Goal: Obtain resource: Download file/media

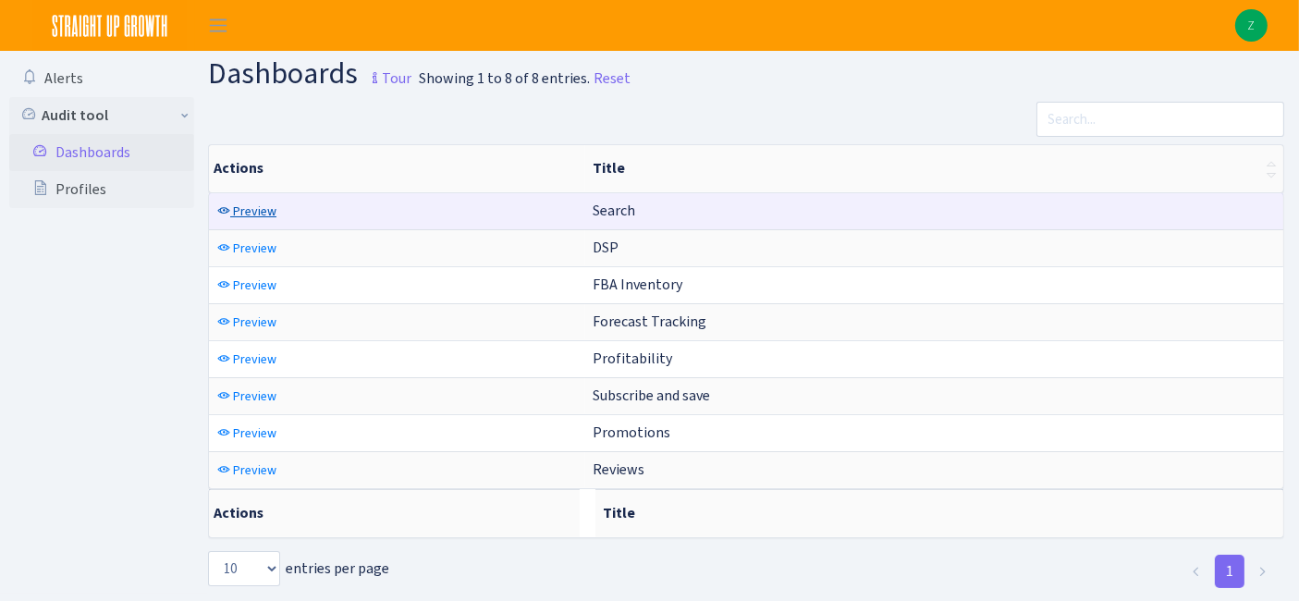
click at [254, 208] on span "Preview" at bounding box center [254, 211] width 43 height 18
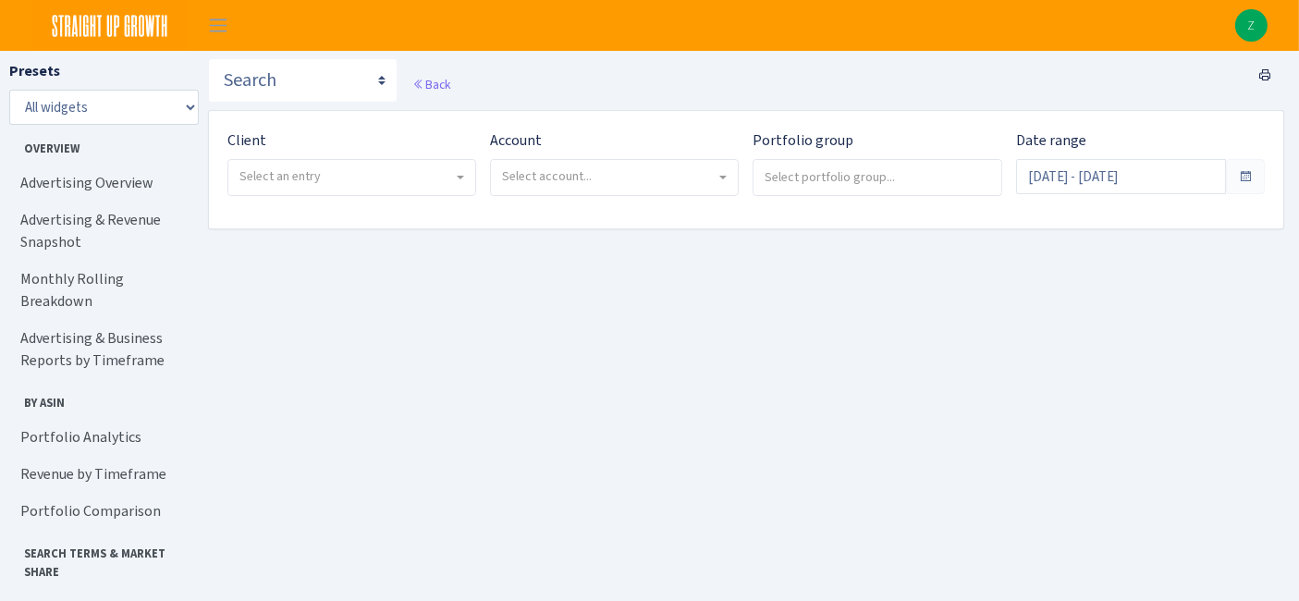
click at [429, 165] on span "Select an entry" at bounding box center [351, 177] width 247 height 35
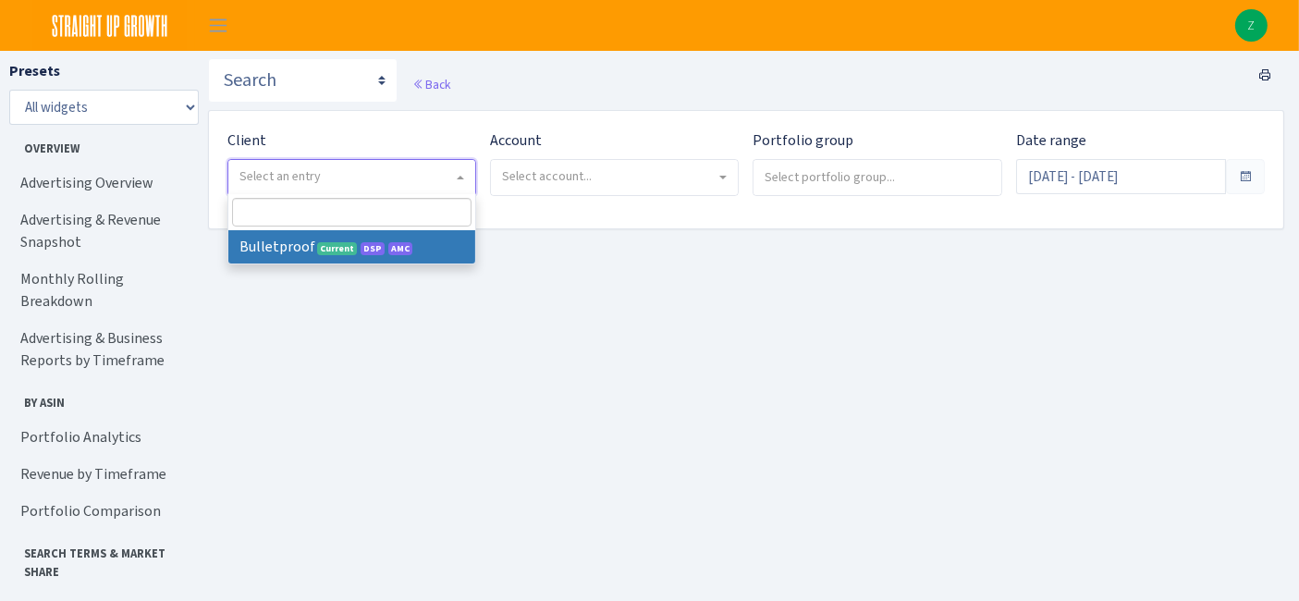
select select "409"
select select
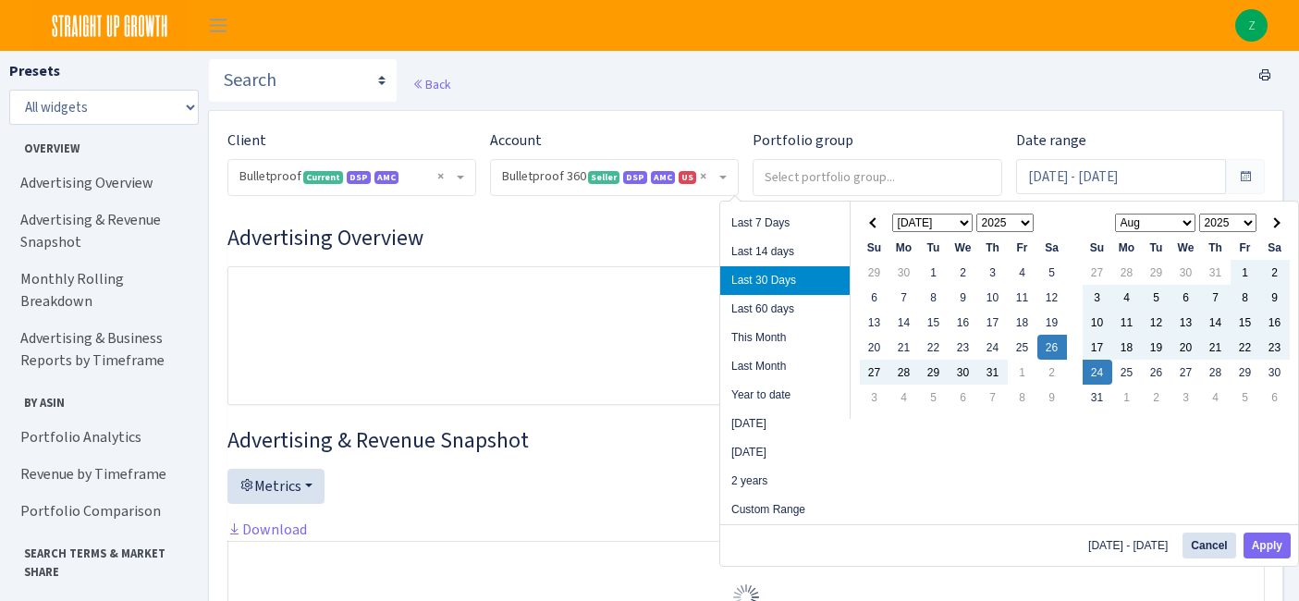
select select "3235730245795869"
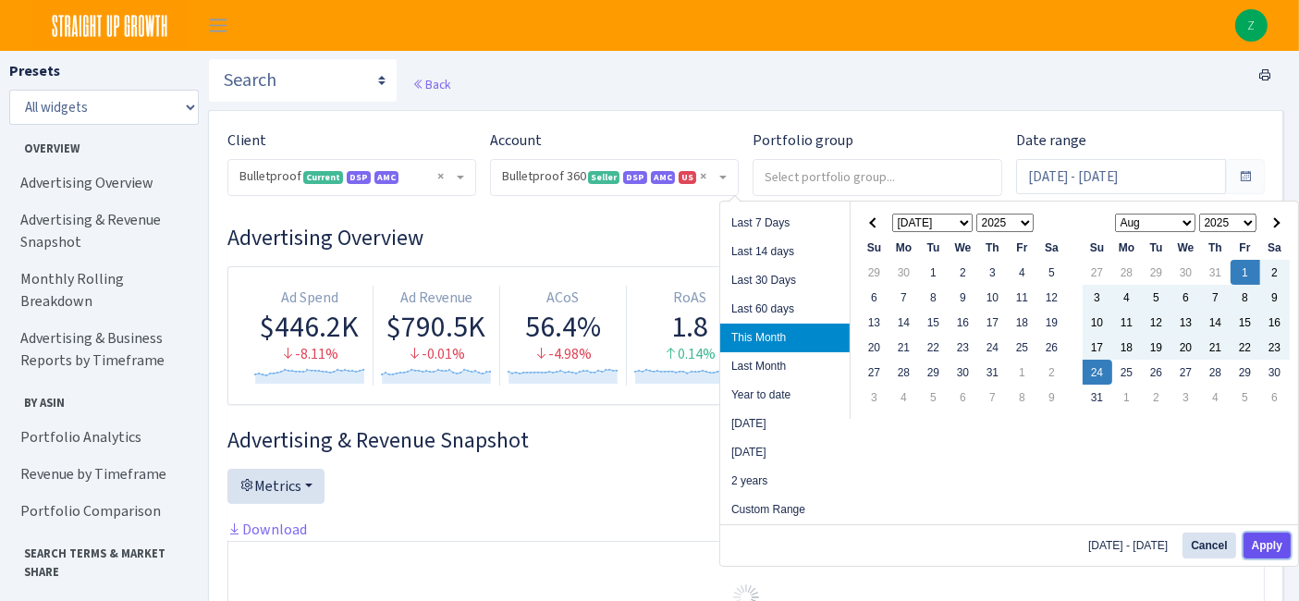
click at [1257, 539] on button "Apply" at bounding box center [1266, 545] width 47 height 26
type input "Aug 1, 2025 - Aug 24, 2025"
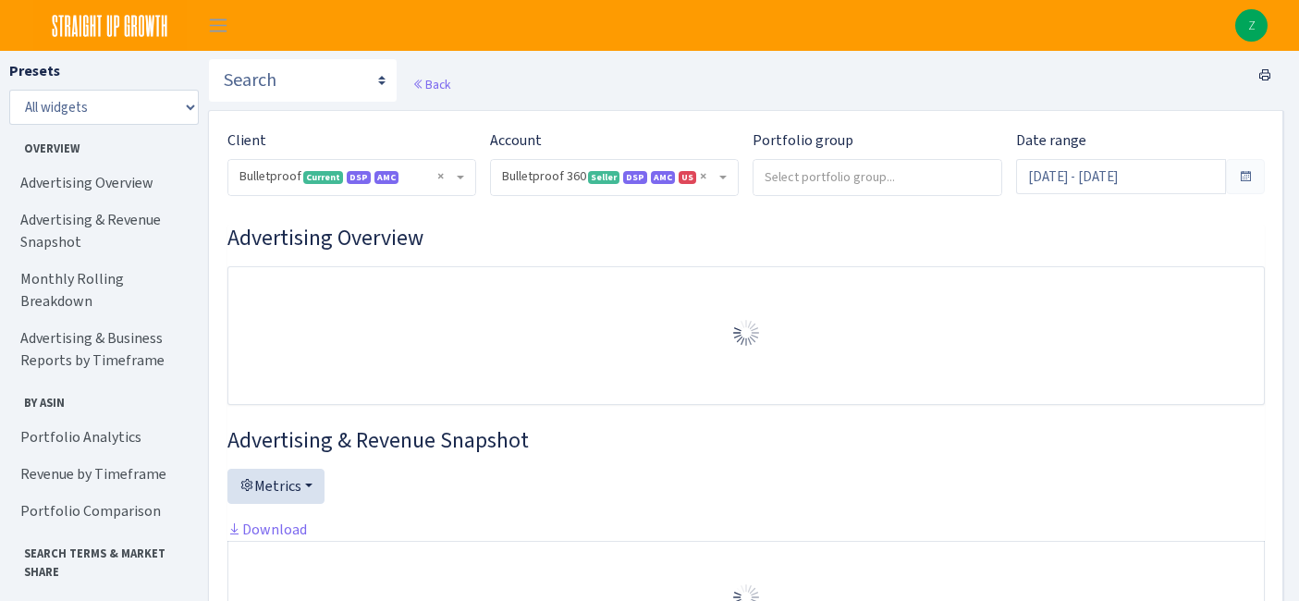
select select "3235730245795869"
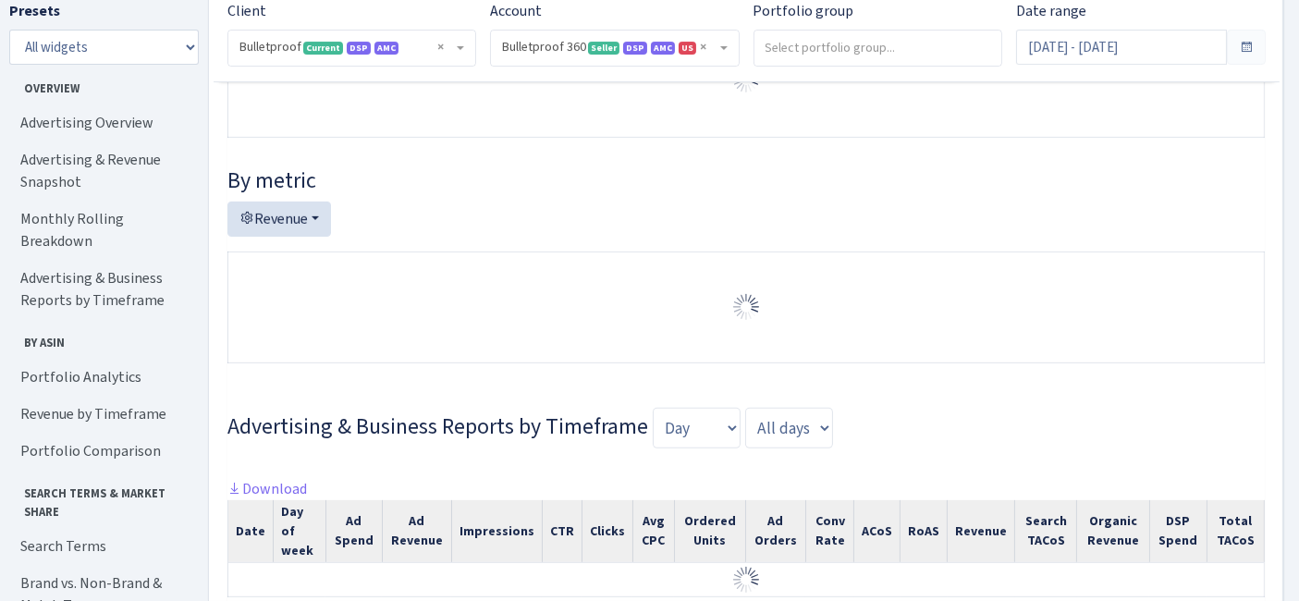
scroll to position [821, 0]
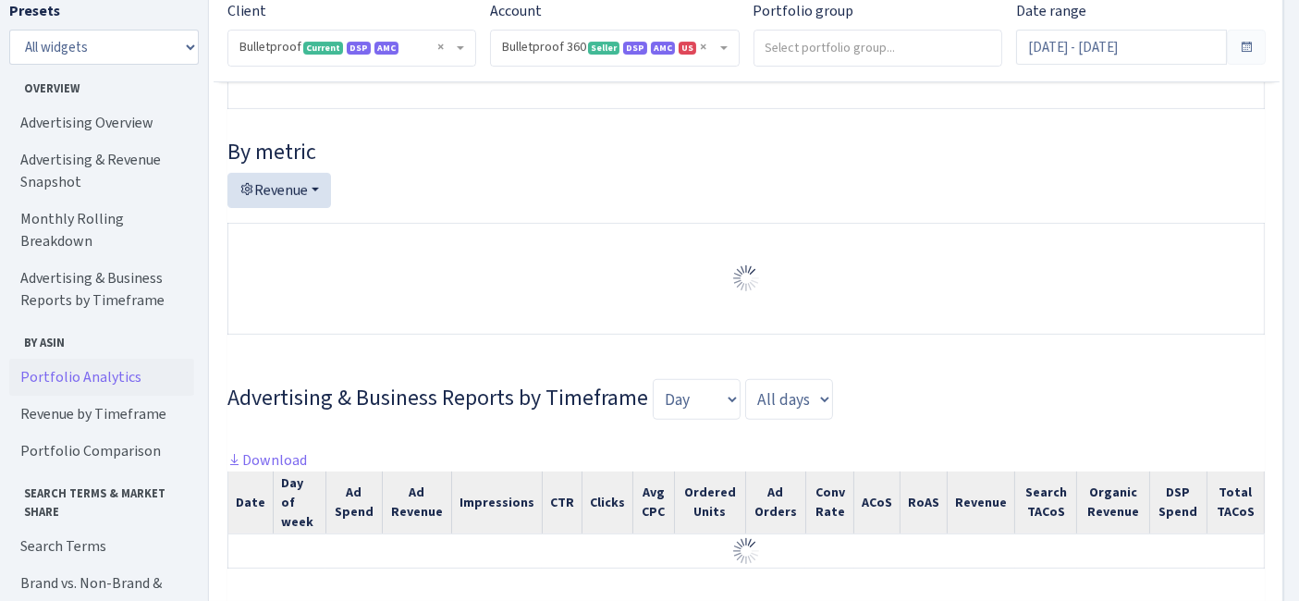
click at [53, 359] on link "Portfolio Analytics" at bounding box center [101, 377] width 185 height 37
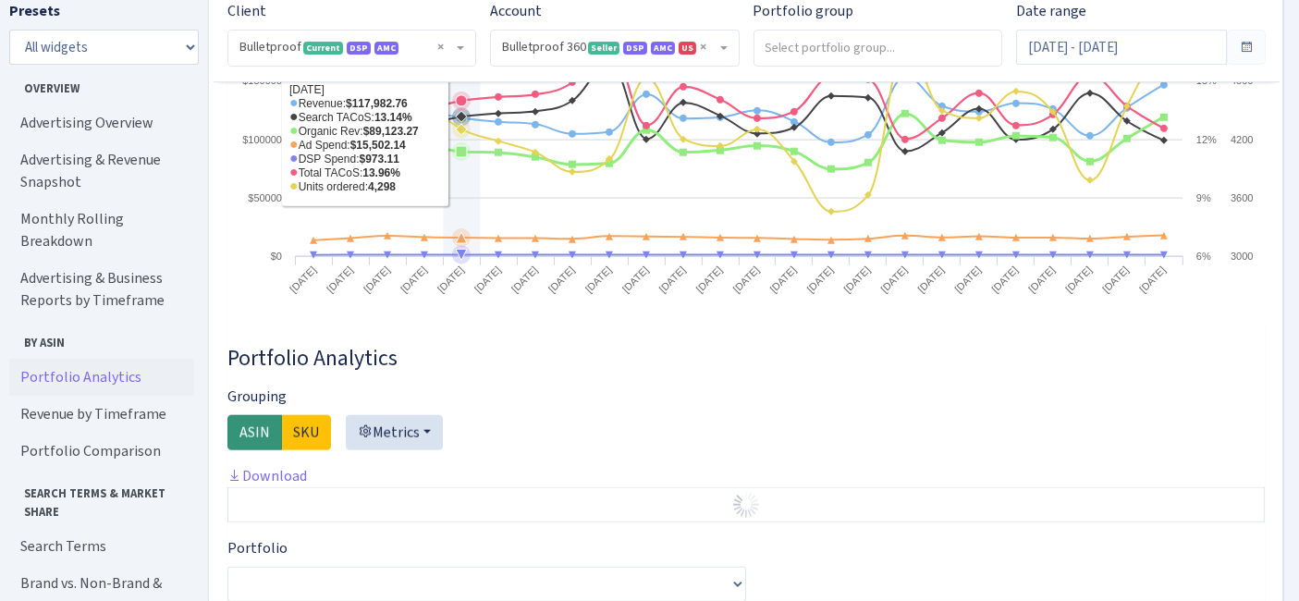
scroll to position [2007, 0]
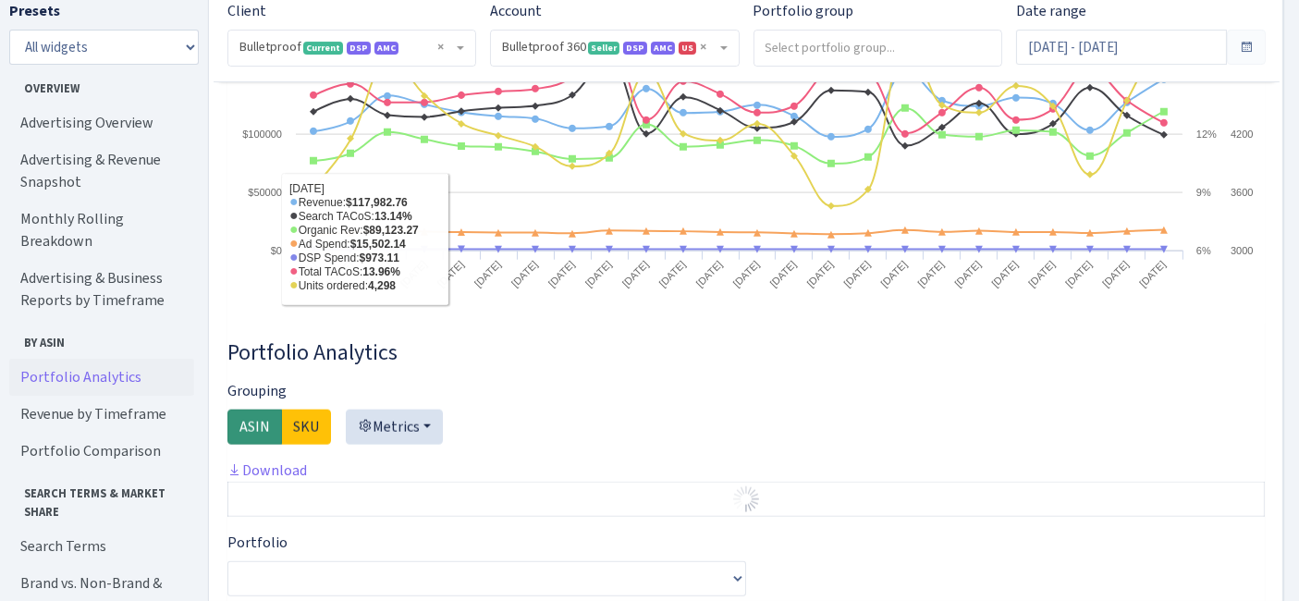
click at [47, 359] on link "Portfolio Analytics" at bounding box center [101, 377] width 185 height 37
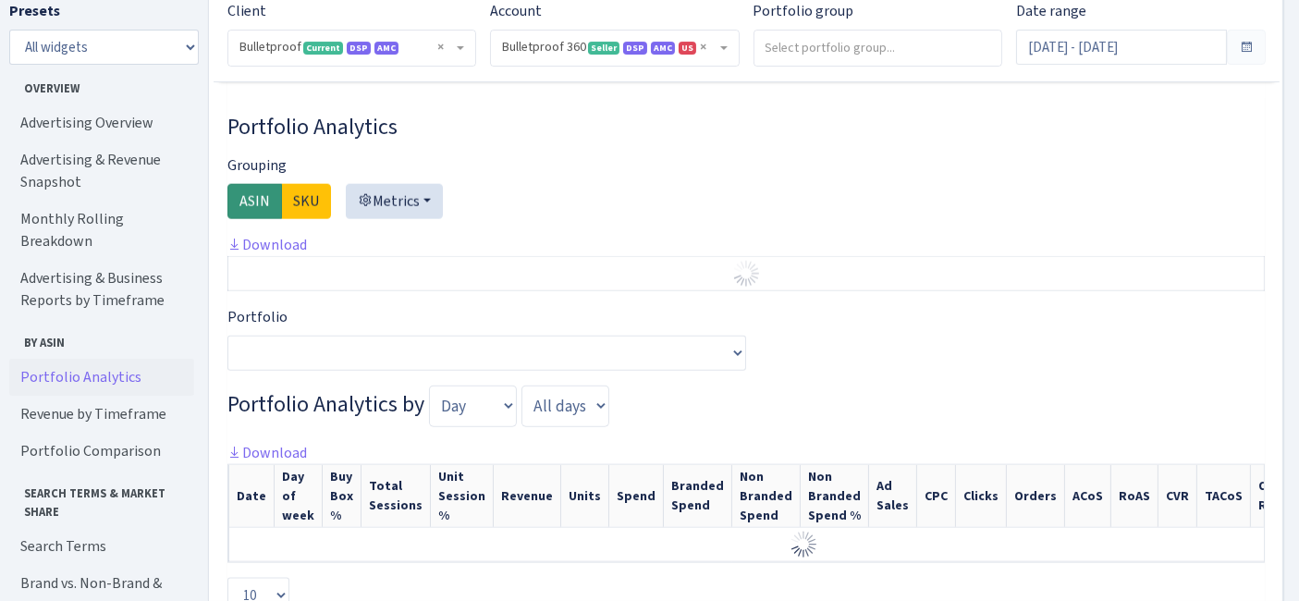
scroll to position [2290, 0]
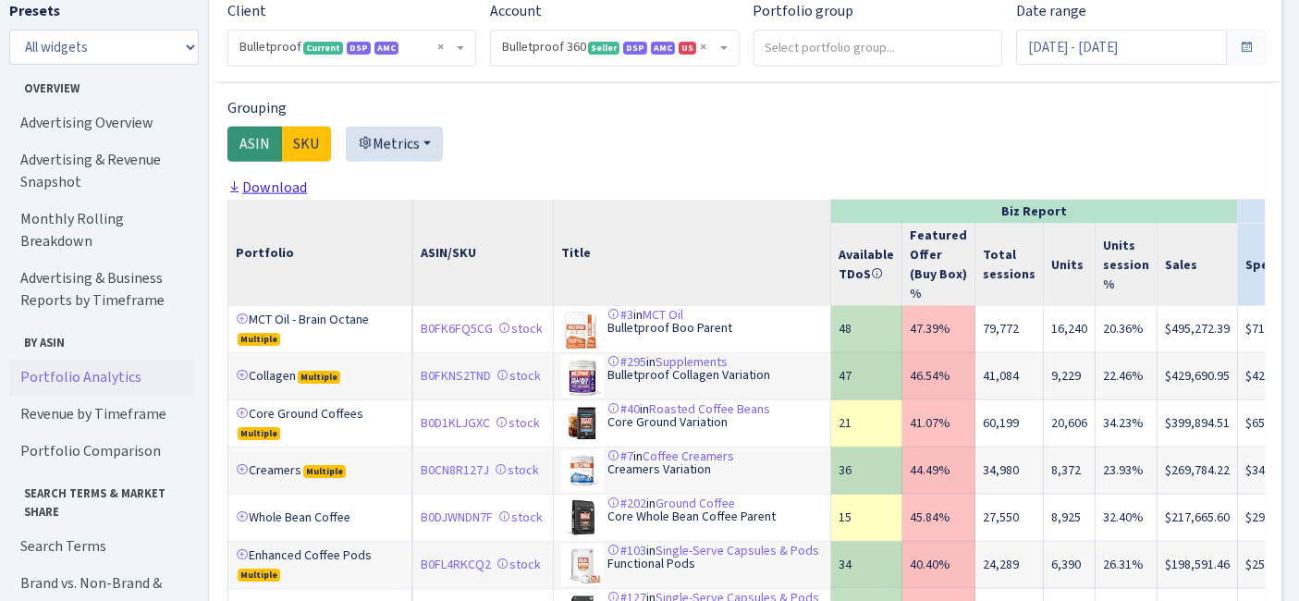
click at [293, 197] on link "Download" at bounding box center [266, 186] width 79 height 19
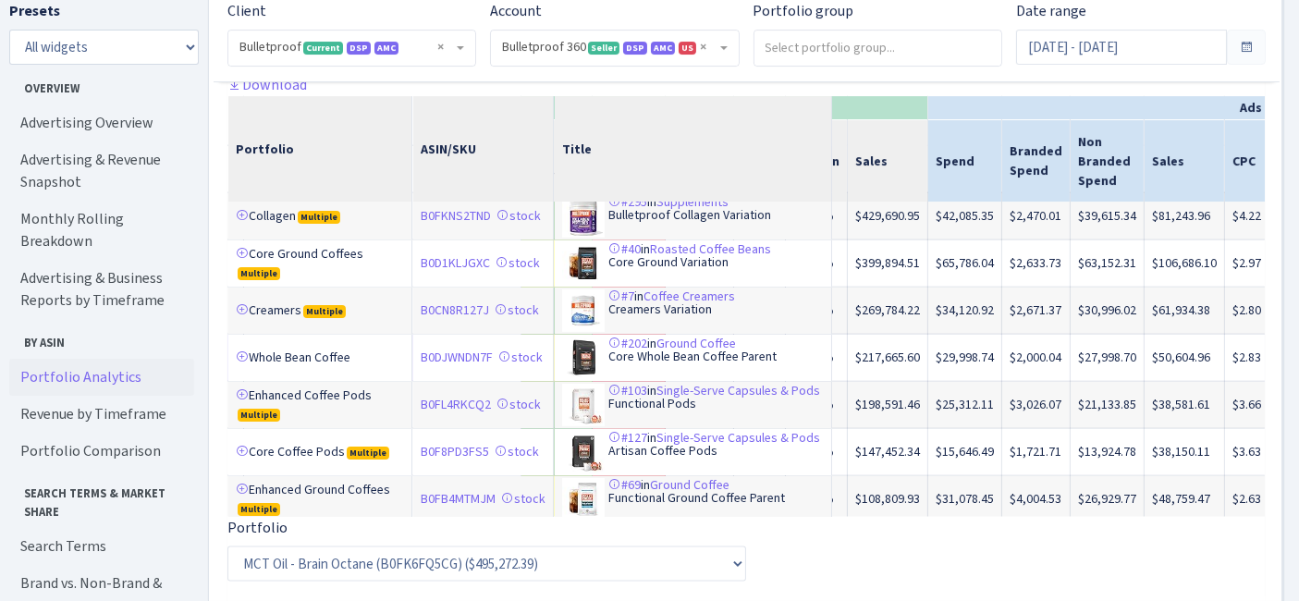
scroll to position [0, 310]
